Goal: Navigation & Orientation: Find specific page/section

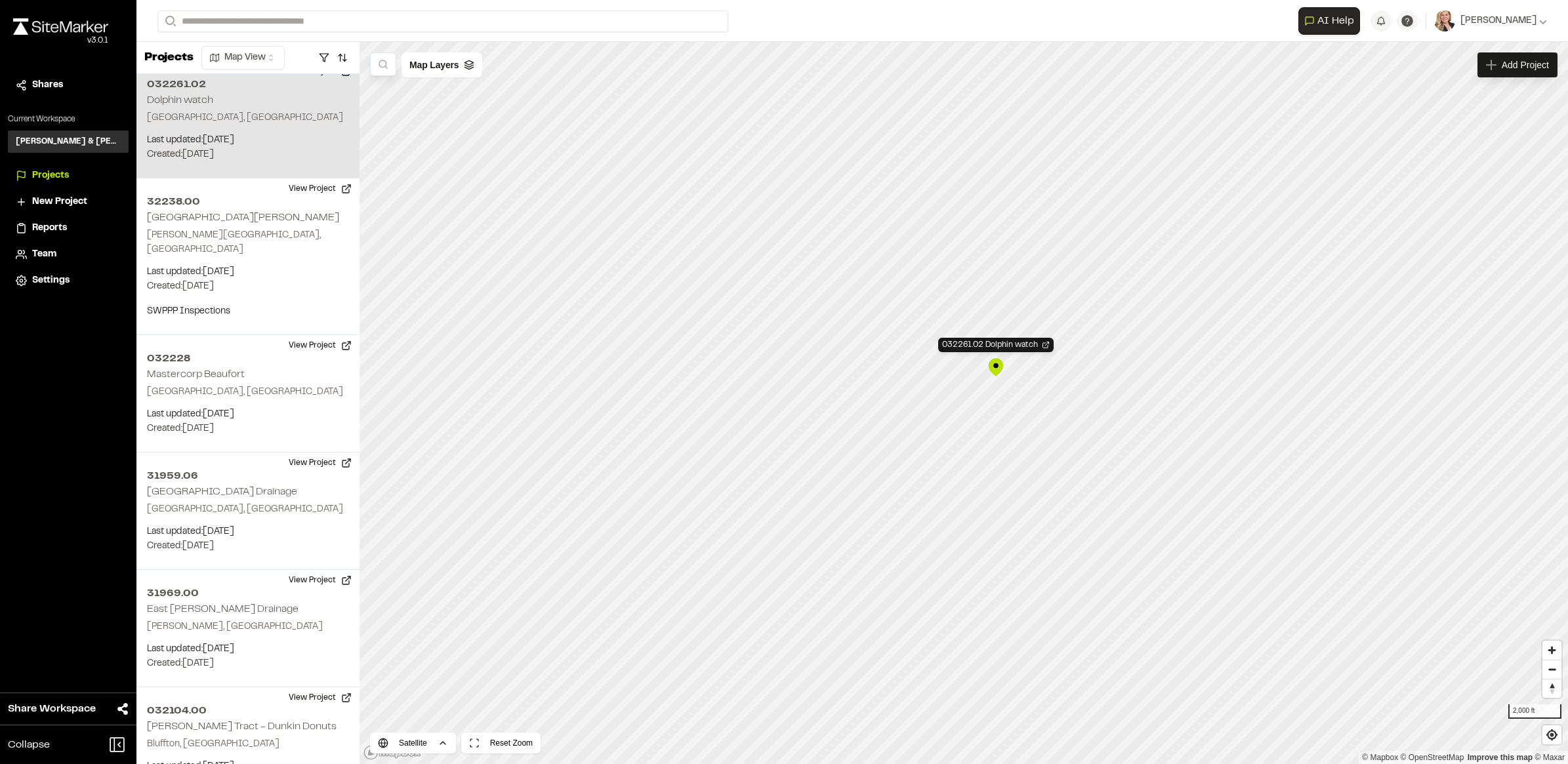
scroll to position [2509, 0]
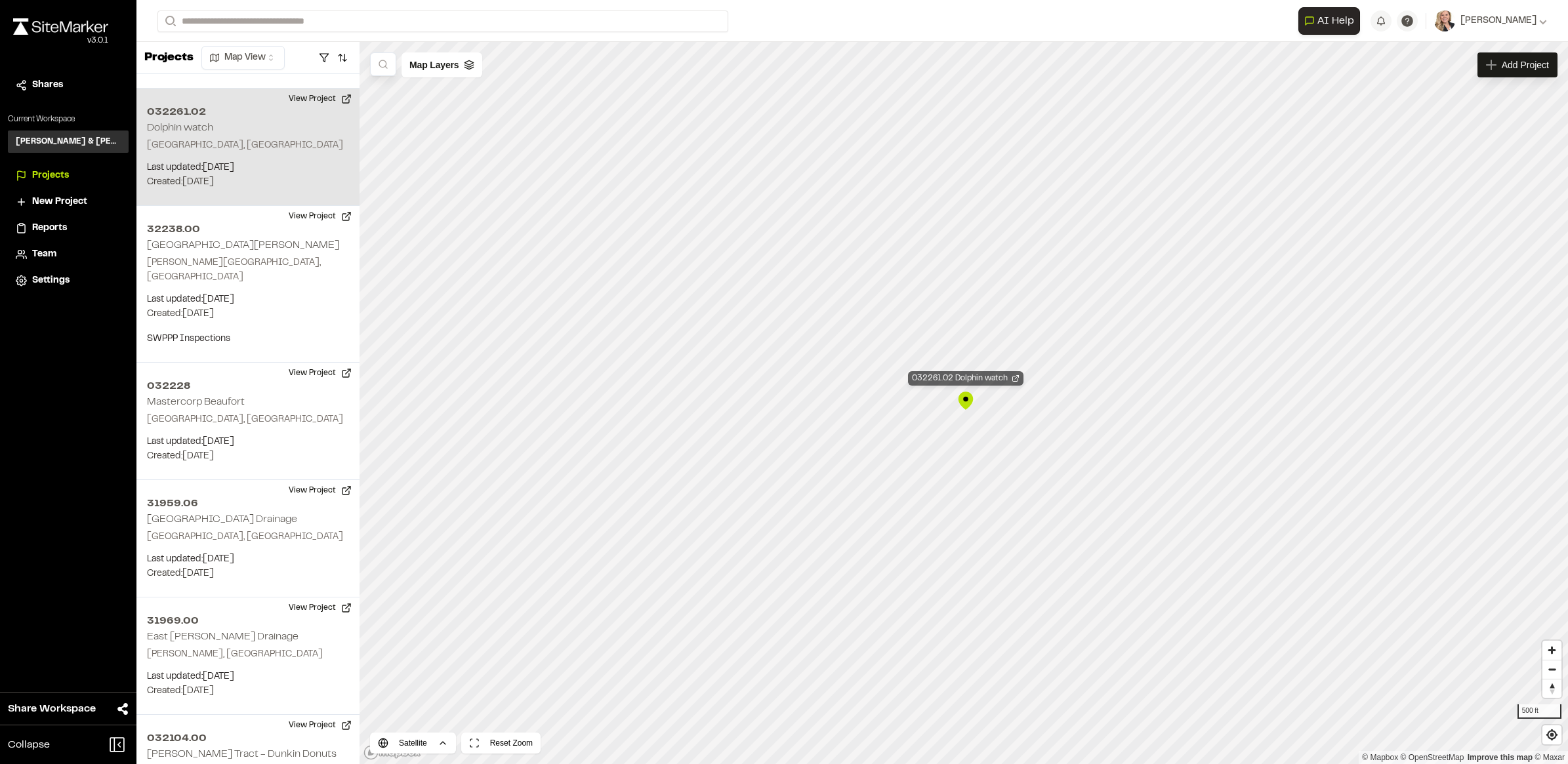
click at [1014, 372] on div "032261.02 Dolphin watch" at bounding box center [966, 378] width 116 height 14
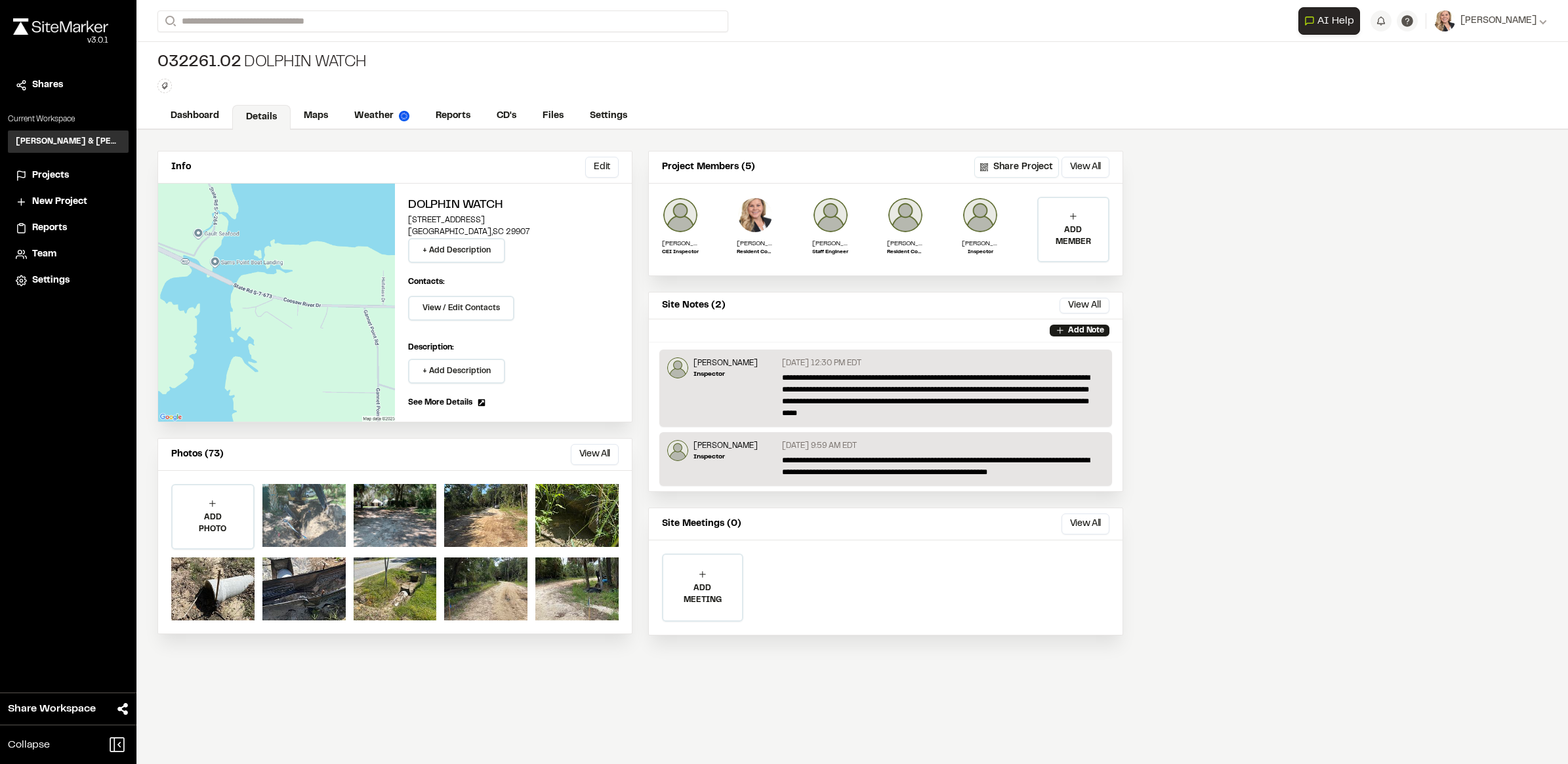
click at [289, 521] on div at bounding box center [304, 515] width 84 height 63
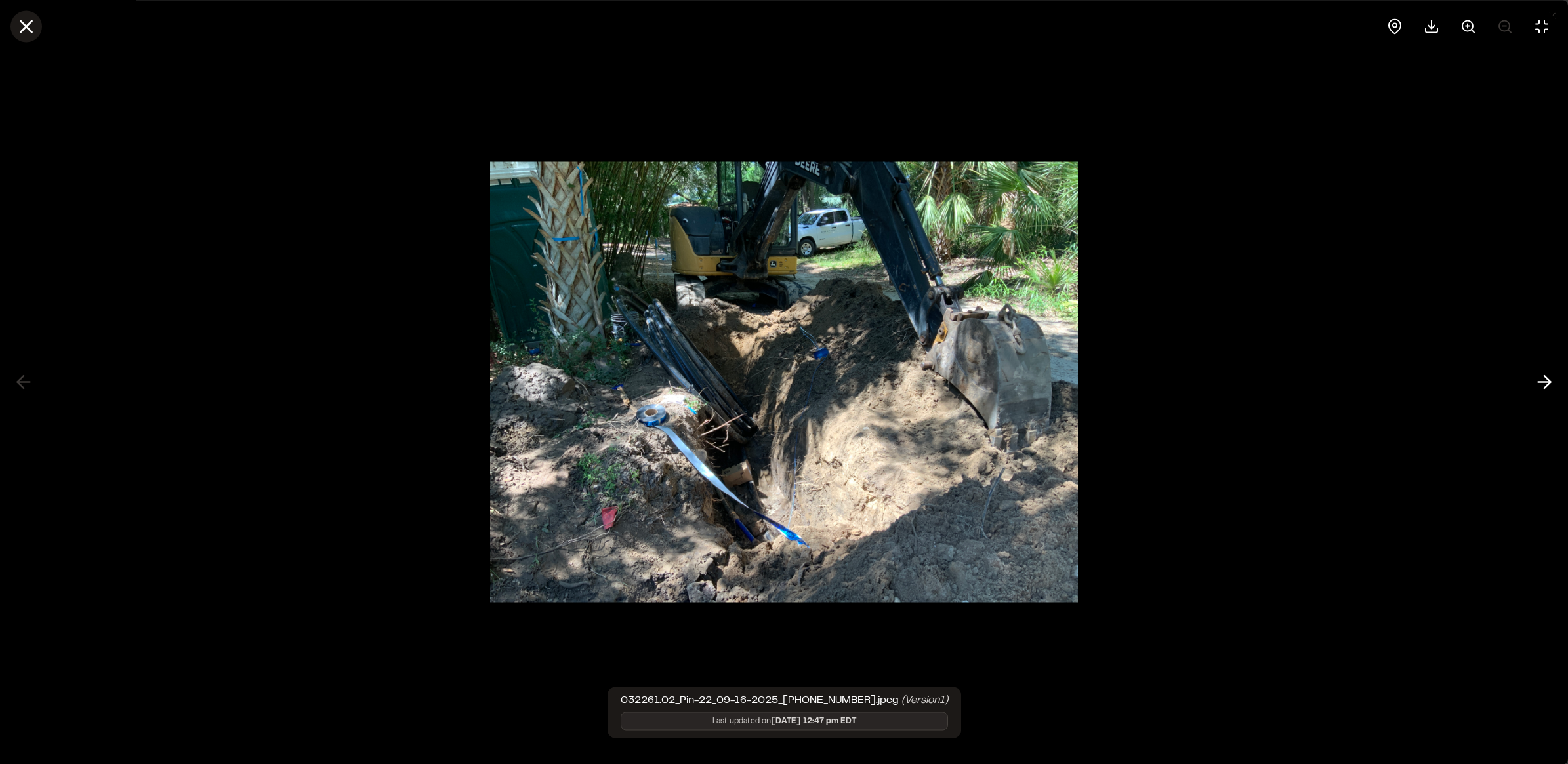
click at [24, 27] on icon at bounding box center [26, 26] width 22 height 22
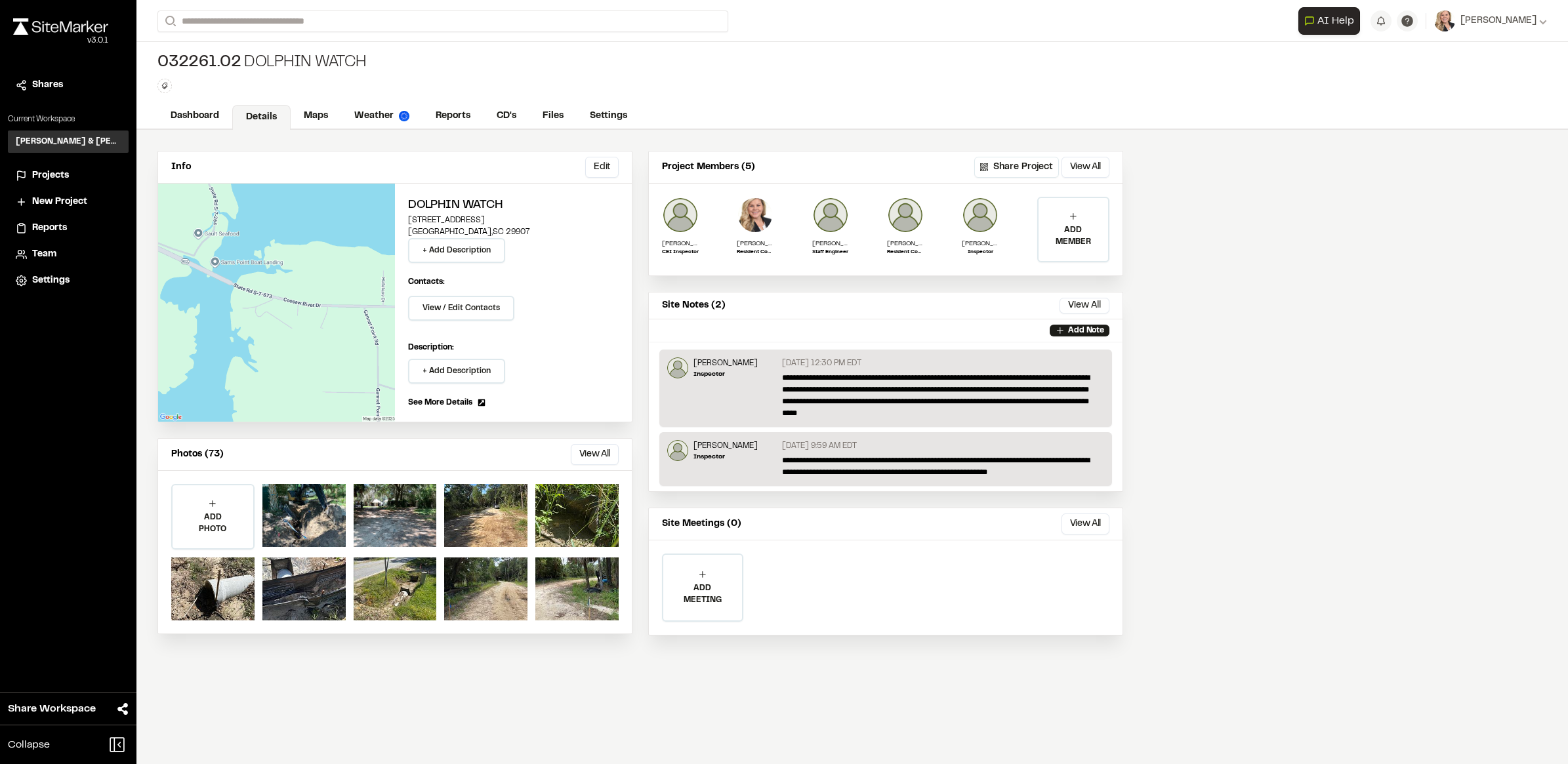
click at [53, 172] on span "Projects" at bounding box center [50, 176] width 37 height 14
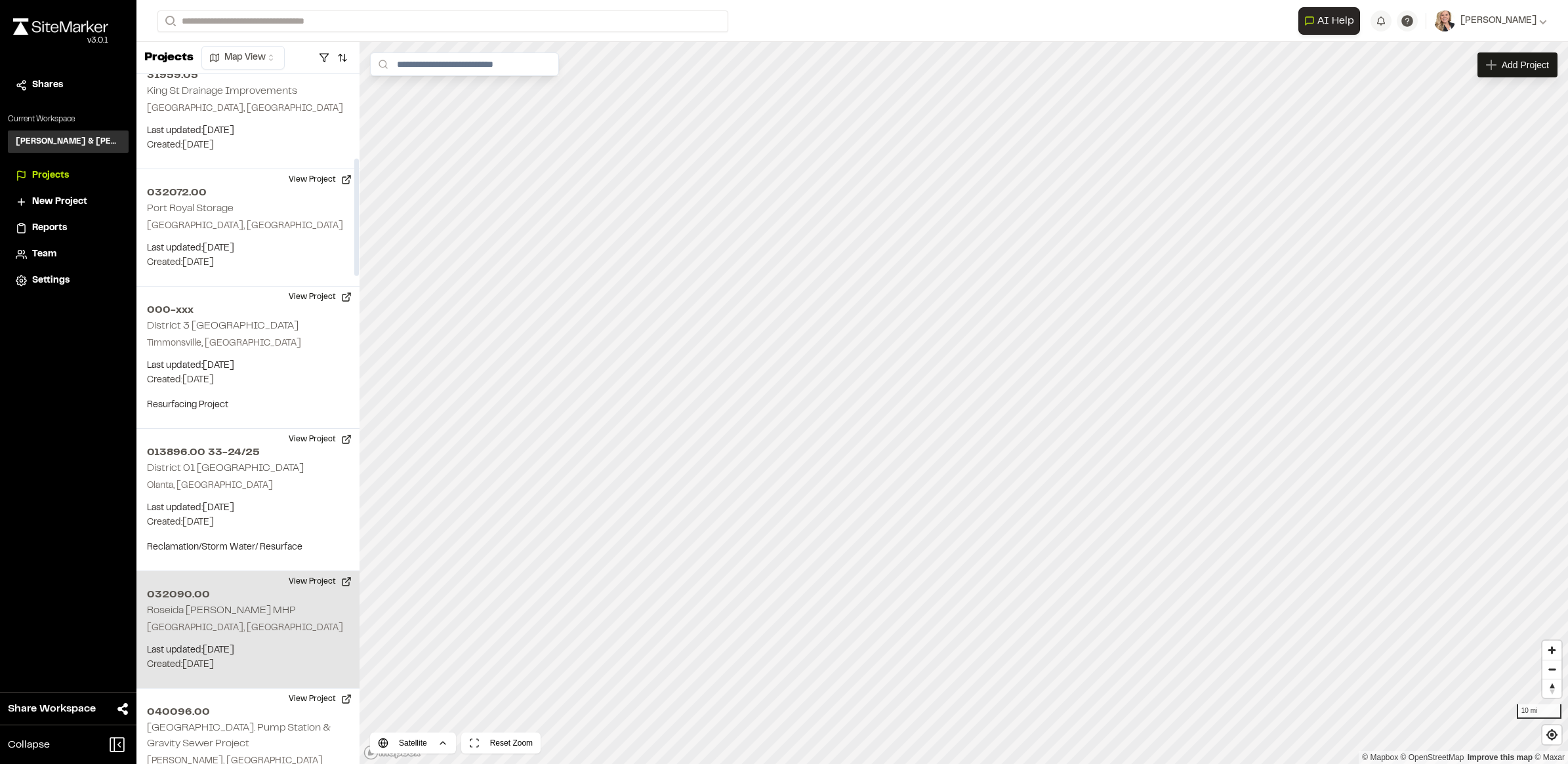
scroll to position [492, 0]
